Goal: Obtain resource: Obtain resource

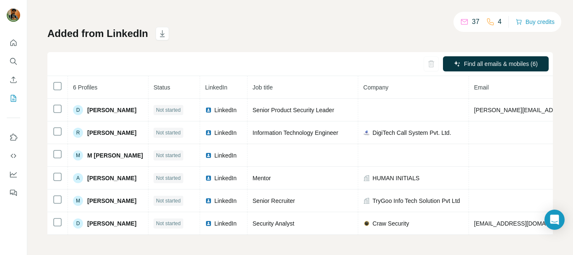
scroll to position [35, 0]
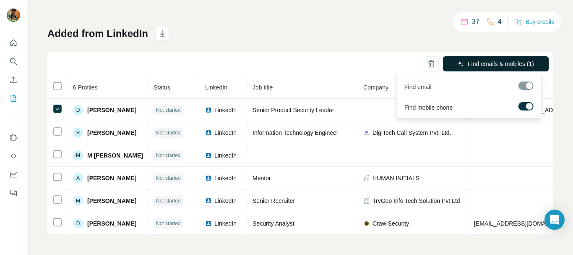
click at [487, 60] on span "Find emails & mobiles (1)" at bounding box center [501, 64] width 66 height 8
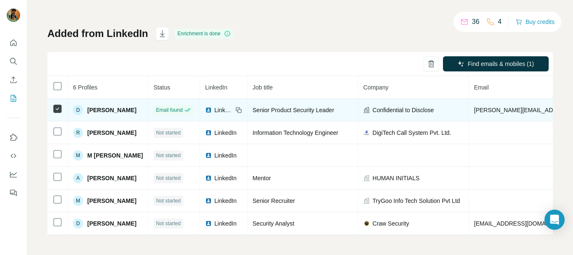
scroll to position [0, 0]
click at [372, 112] on span "Confidential to Disclose" at bounding box center [402, 110] width 61 height 8
click at [369, 112] on div "Confidential to Disclose" at bounding box center [413, 110] width 100 height 8
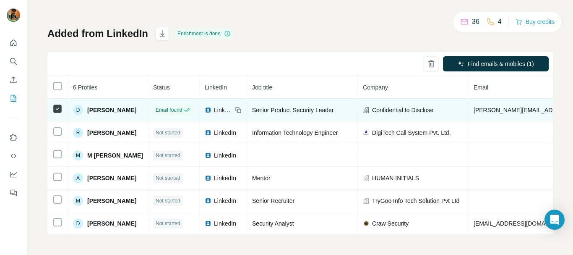
click at [369, 112] on div "Confidential to Disclose" at bounding box center [413, 110] width 100 height 8
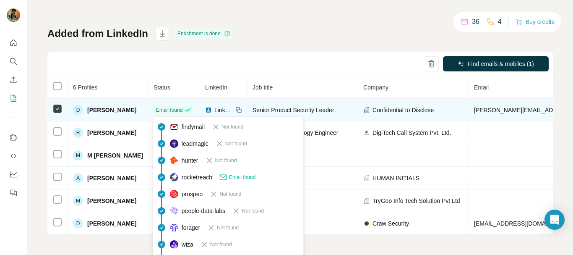
click at [167, 113] on span "Email found" at bounding box center [169, 110] width 26 height 8
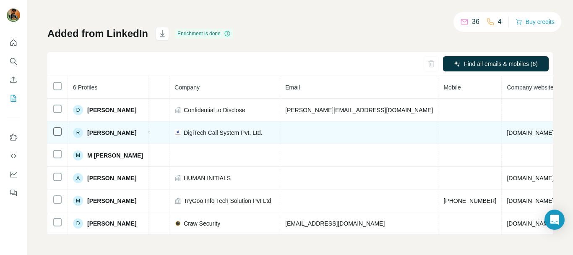
scroll to position [0, 205]
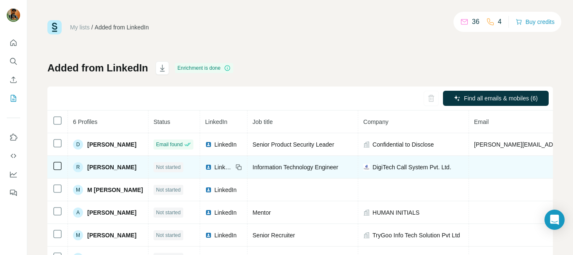
click at [388, 164] on span "DigiTech Call System Pvt. Ltd." at bounding box center [412, 167] width 79 height 8
